Goal: Information Seeking & Learning: Learn about a topic

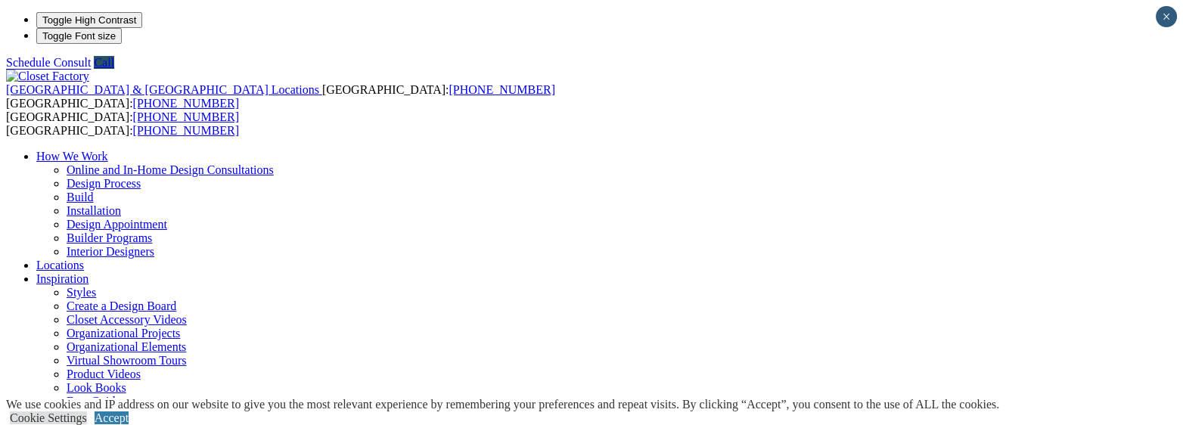
click at [87, 411] on link "Cookie Settings" at bounding box center [48, 417] width 77 height 13
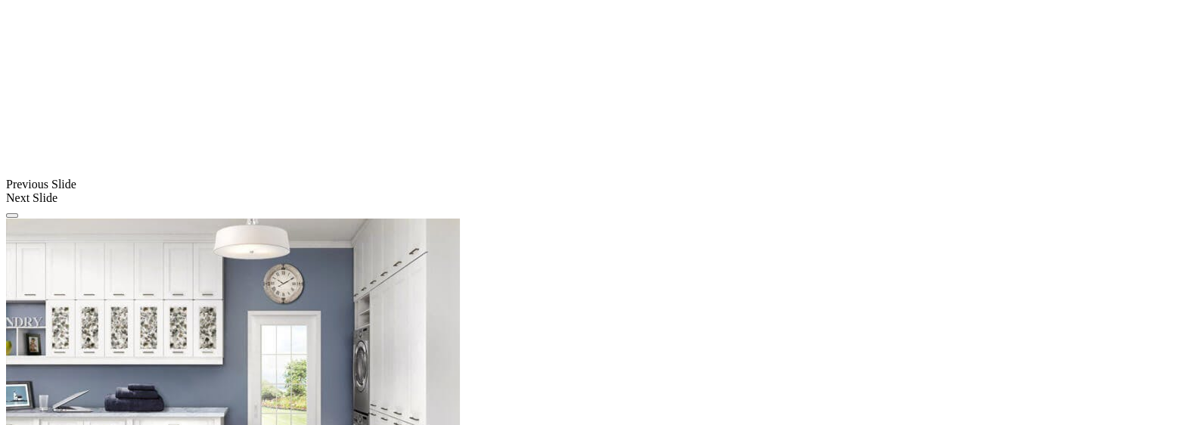
scroll to position [1166, 0]
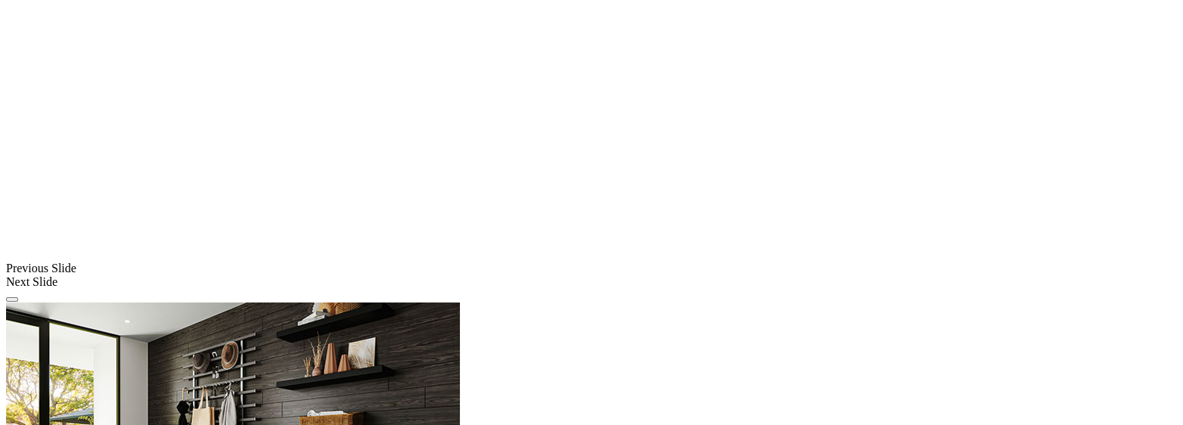
scroll to position [1166, 0]
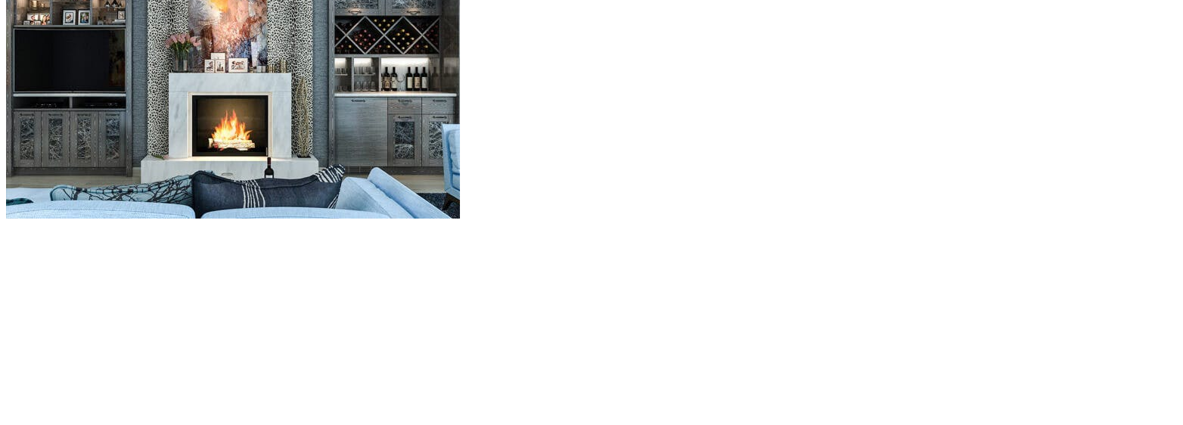
scroll to position [1513, 0]
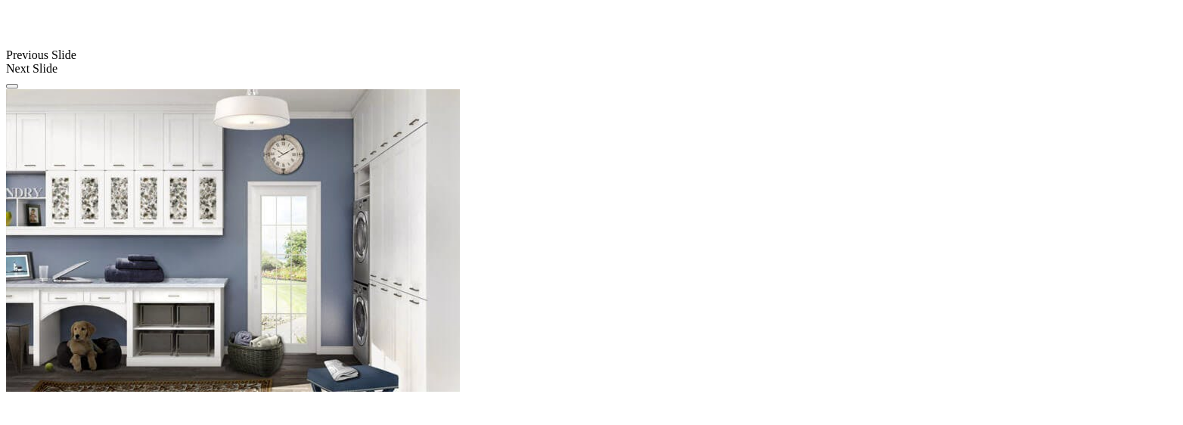
scroll to position [1426, 0]
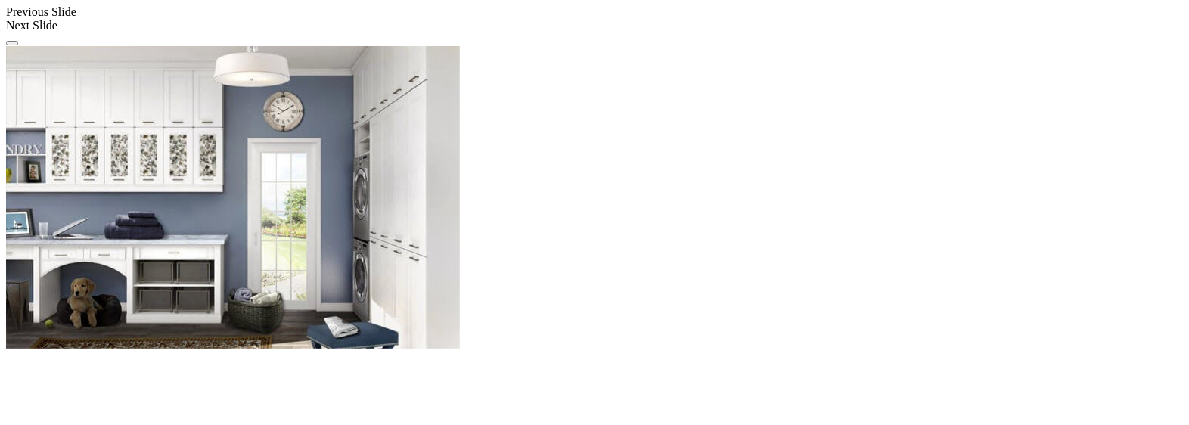
drag, startPoint x: 669, startPoint y: 191, endPoint x: 629, endPoint y: 228, distance: 54.1
